Goal: Transaction & Acquisition: Purchase product/service

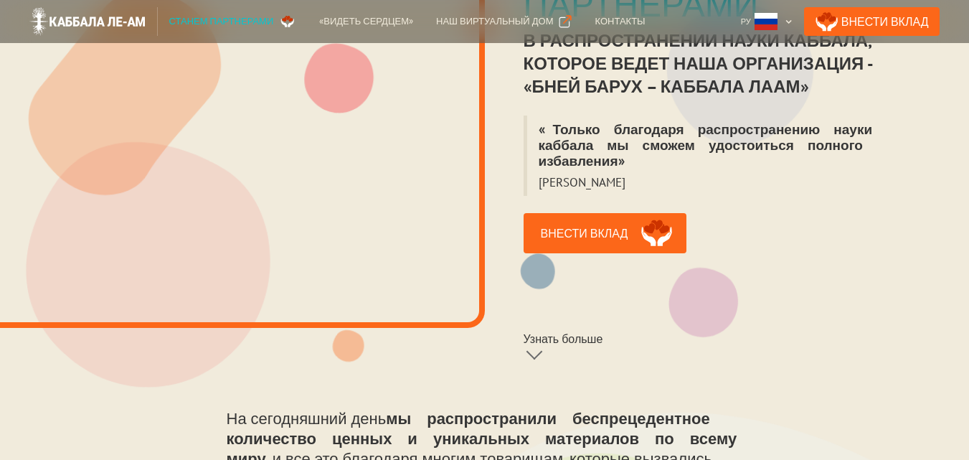
scroll to position [359, 0]
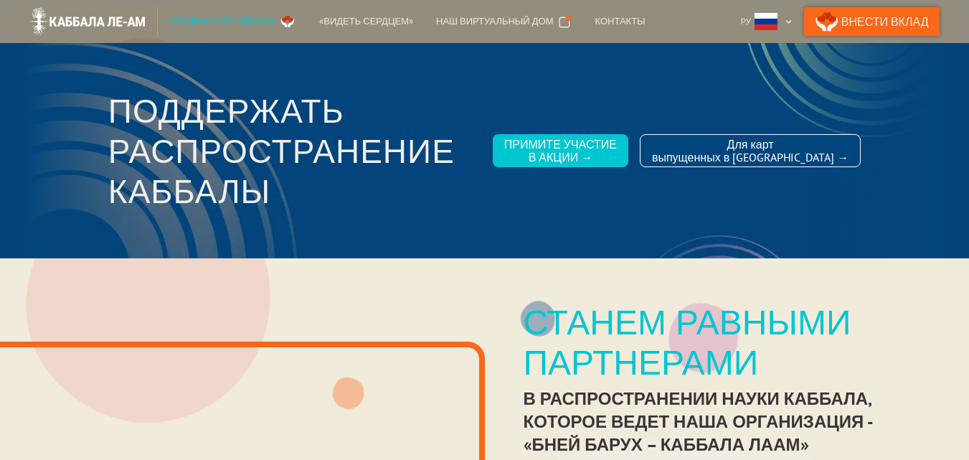
click at [884, 18] on link "Внести Вклад" at bounding box center [872, 21] width 136 height 29
click at [485, 23] on div "Наш виртуальный дом" at bounding box center [494, 21] width 117 height 14
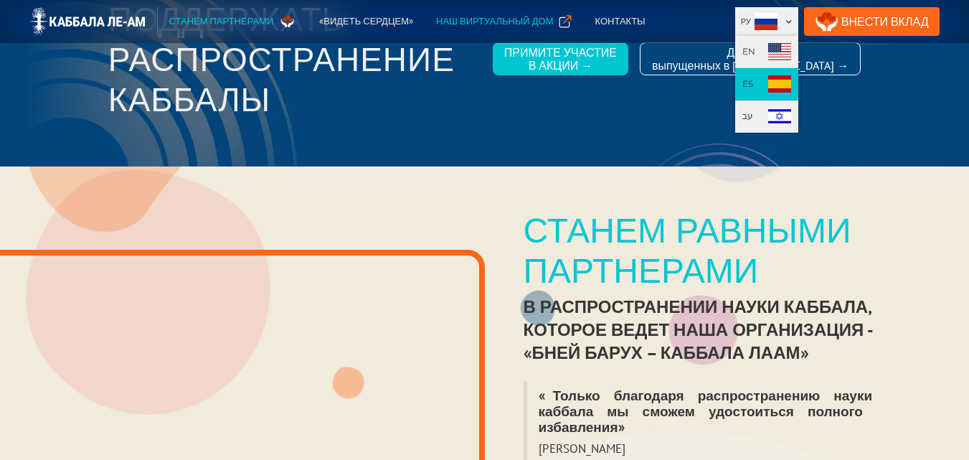
scroll to position [95, 0]
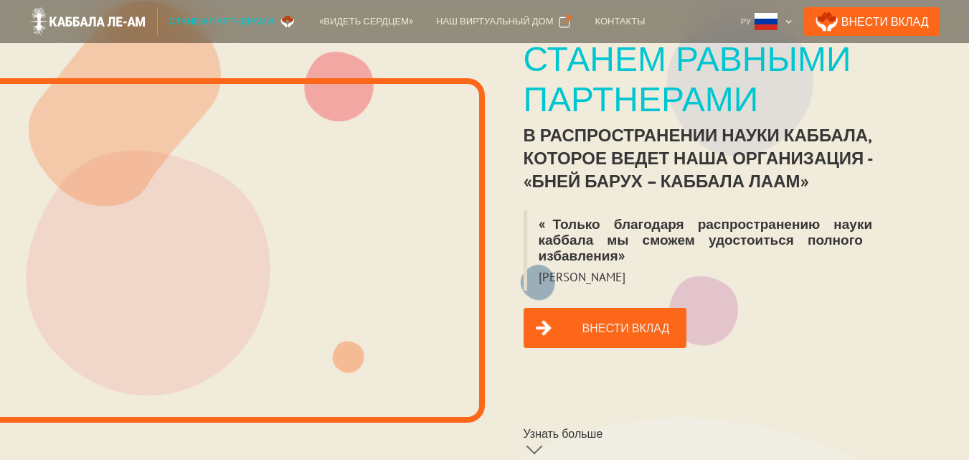
scroll to position [311, 0]
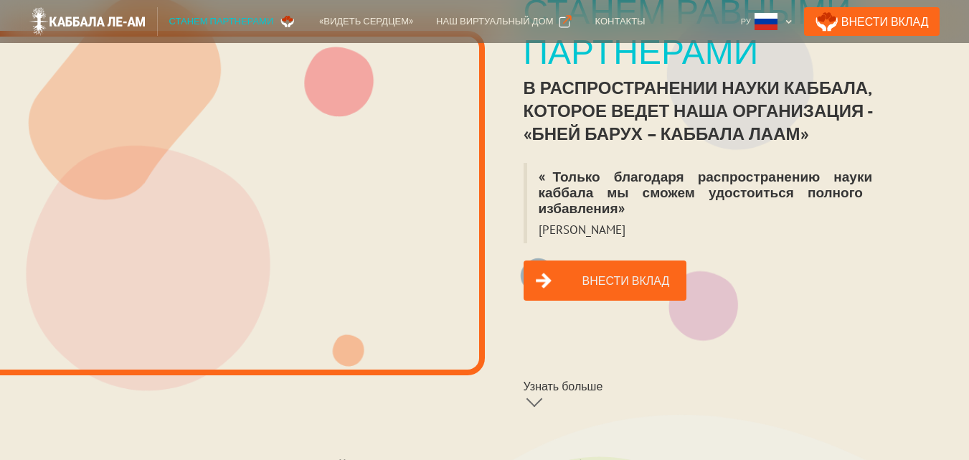
click at [608, 263] on link "Внести вклад" at bounding box center [606, 280] width 164 height 40
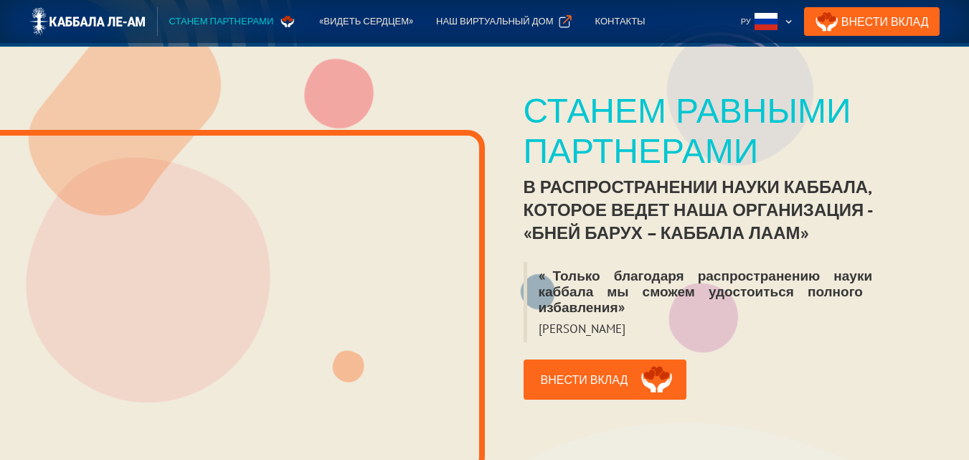
scroll to position [215, 0]
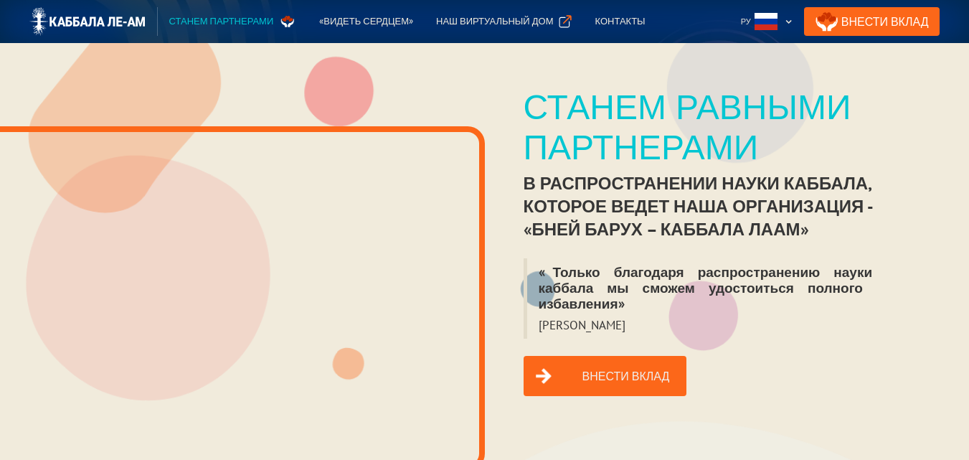
click at [612, 360] on link "Внести вклад" at bounding box center [606, 376] width 164 height 40
click at [880, 19] on link "Внести Вклад" at bounding box center [872, 21] width 136 height 29
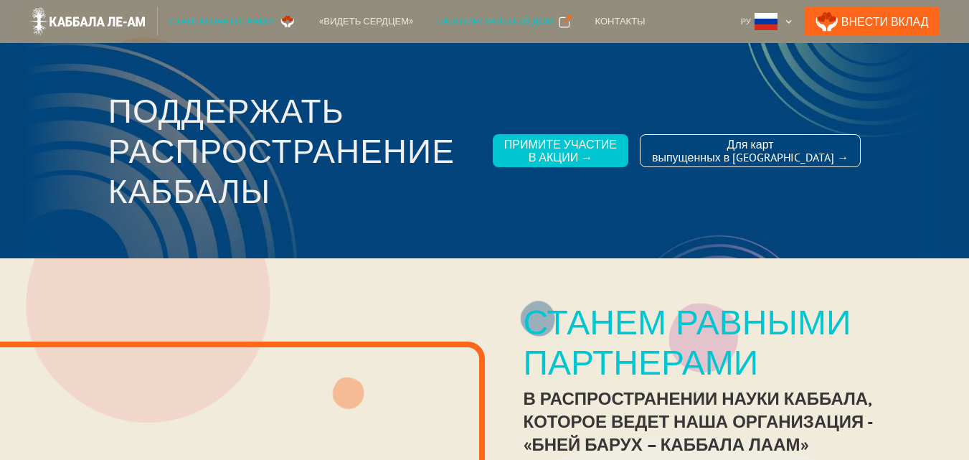
click at [483, 24] on div "Наш виртуальный дом" at bounding box center [494, 21] width 117 height 14
